Goal: Navigation & Orientation: Find specific page/section

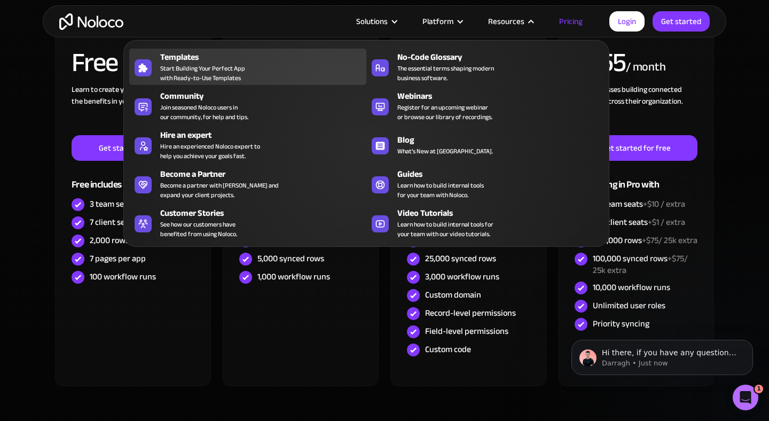
click at [184, 61] on div "Templates" at bounding box center [265, 57] width 211 height 13
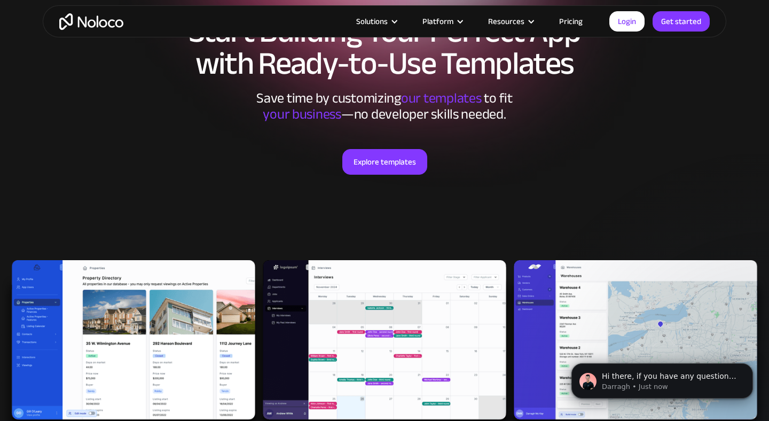
scroll to position [89, 0]
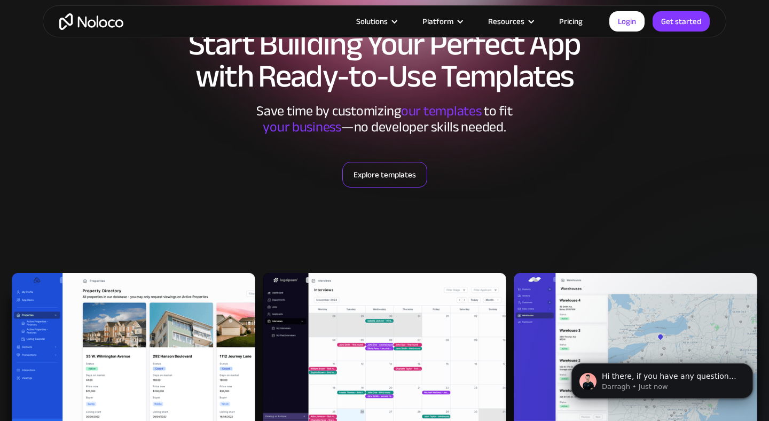
click at [390, 175] on link "Explore templates" at bounding box center [384, 175] width 85 height 26
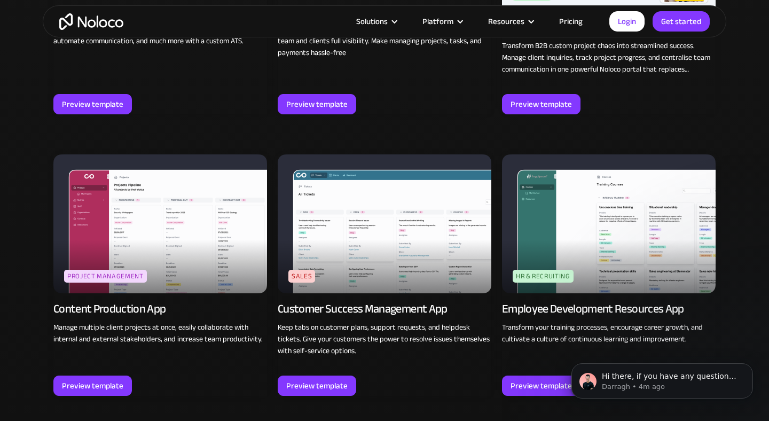
scroll to position [737, 0]
